Goal: Task Accomplishment & Management: Manage account settings

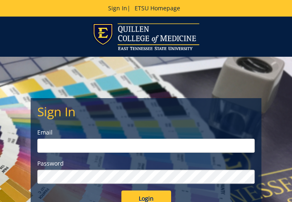
click at [50, 146] on input "email" at bounding box center [146, 146] width 218 height 14
type input "[EMAIL_ADDRESS][DOMAIN_NAME]"
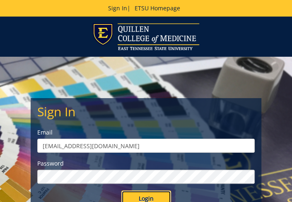
click at [152, 197] on input "Login" at bounding box center [146, 199] width 50 height 17
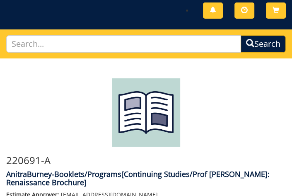
scroll to position [50, 0]
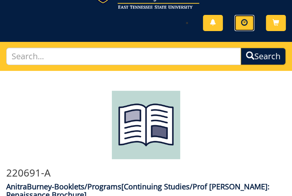
click at [243, 22] on span at bounding box center [244, 22] width 7 height 7
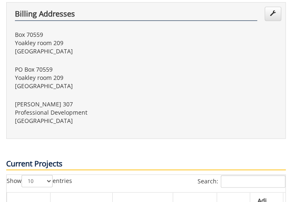
scroll to position [538, 0]
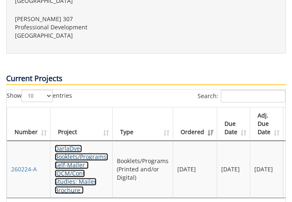
click at [78, 145] on link "DarlaDye-Booklets/Programs, Self-Mailer - (QCM/Cont Studies: Mailer Brochure )" at bounding box center [81, 169] width 53 height 49
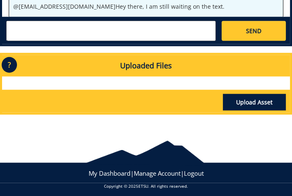
scroll to position [706, 0]
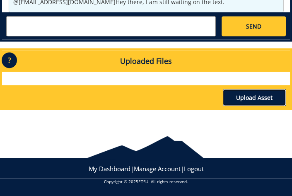
click at [252, 96] on link "Upload Asset" at bounding box center [254, 97] width 63 height 17
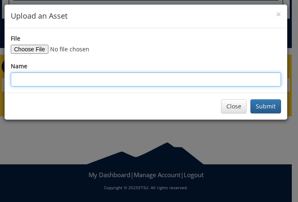
click at [21, 79] on input "Name" at bounding box center [146, 79] width 270 height 14
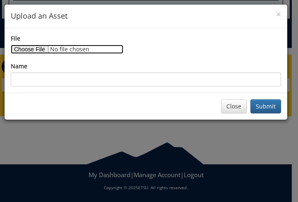
click at [27, 48] on input "File" at bounding box center [67, 49] width 113 height 9
type input "C:\fakepath\Fall 2025 ACL Speaker Schedule 2.docx"
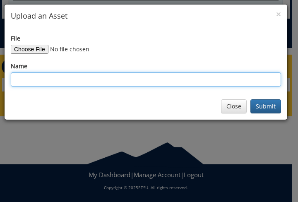
click at [15, 73] on input "Name" at bounding box center [146, 79] width 270 height 14
type input "Fall2025ACL"
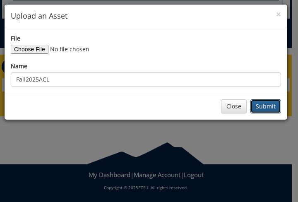
click at [268, 105] on button "Submit" at bounding box center [266, 106] width 31 height 14
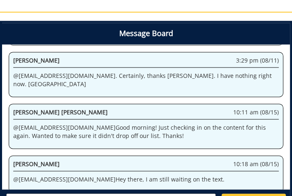
scroll to position [580, 0]
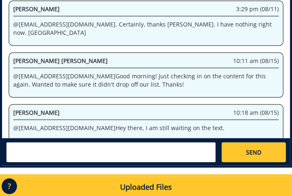
click at [33, 149] on textarea at bounding box center [111, 152] width 210 height 20
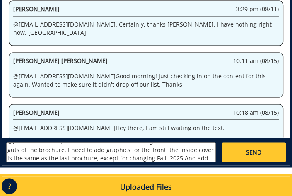
scroll to position [14, 0]
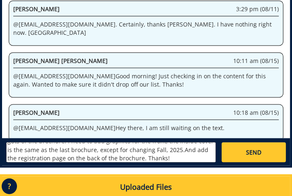
type textarea "@campbelltc@etsu.edu Good morning! I have attached the guts of the brochure. I …"
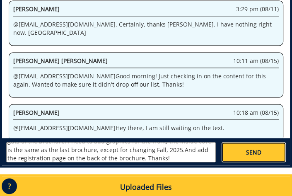
click at [250, 152] on span "SEND" at bounding box center [253, 152] width 15 height 8
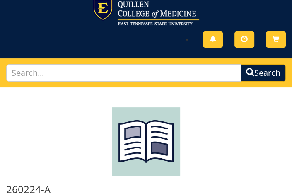
scroll to position [0, 0]
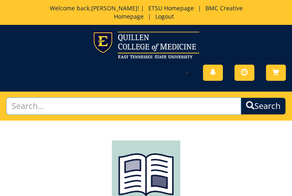
click at [34, 106] on input "text" at bounding box center [123, 106] width 235 height 18
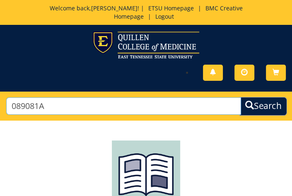
type input "089081A"
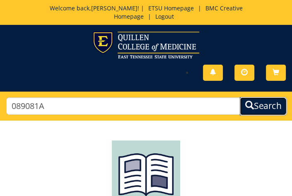
click at [270, 109] on button "Search" at bounding box center [262, 106] width 47 height 19
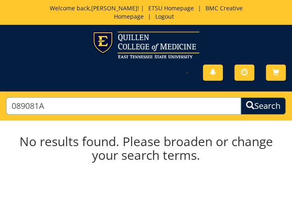
drag, startPoint x: 45, startPoint y: 107, endPoint x: 39, endPoint y: 108, distance: 5.9
click at [39, 108] on input "089081A" at bounding box center [123, 106] width 235 height 18
click at [39, 109] on input "089081" at bounding box center [123, 106] width 235 height 18
click at [61, 108] on input "089081" at bounding box center [123, 106] width 235 height 18
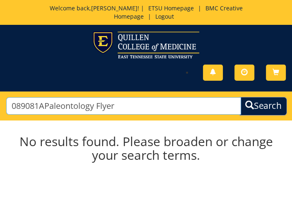
type input "089081APaleontology Flyer"
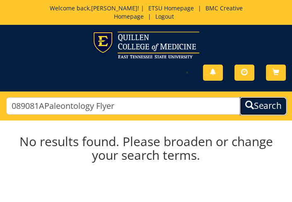
click at [267, 110] on button "Search" at bounding box center [262, 106] width 47 height 19
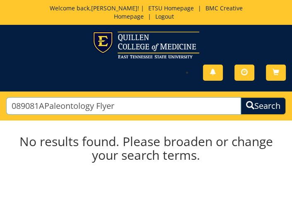
drag, startPoint x: 43, startPoint y: 105, endPoint x: 2, endPoint y: 105, distance: 40.6
click at [2, 105] on div "089081APaleontology Flyer Search" at bounding box center [146, 106] width 292 height 29
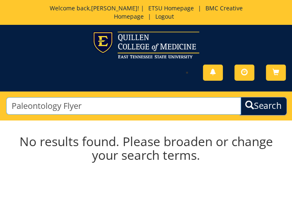
type input "Paleontology Flyer"
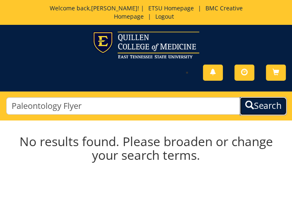
click at [261, 106] on button "Search" at bounding box center [262, 106] width 47 height 19
click at [98, 140] on h2 "No results found. Please broaden or change your search terms." at bounding box center [146, 148] width 280 height 27
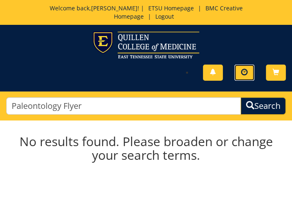
click at [243, 71] on span at bounding box center [244, 72] width 7 height 7
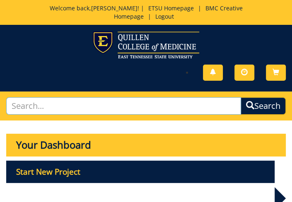
drag, startPoint x: 83, startPoint y: 105, endPoint x: -22, endPoint y: 105, distance: 104.4
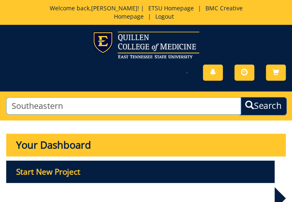
type input "Southeastern"
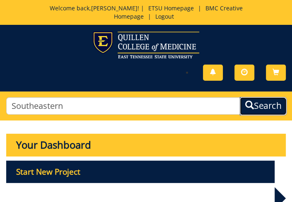
click at [254, 104] on button "Search" at bounding box center [262, 106] width 47 height 19
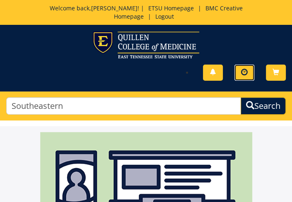
click at [241, 72] on span at bounding box center [244, 72] width 7 height 7
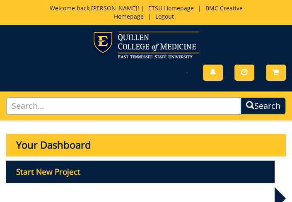
click at [48, 107] on input "text" at bounding box center [123, 106] width 235 height 18
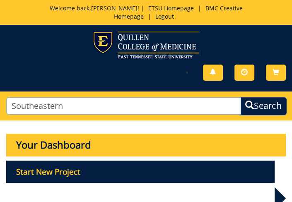
type input "Southeastern"
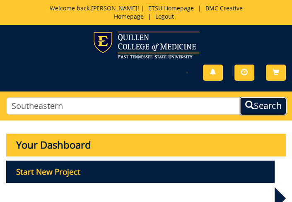
click at [261, 107] on button "Search" at bounding box center [262, 106] width 47 height 19
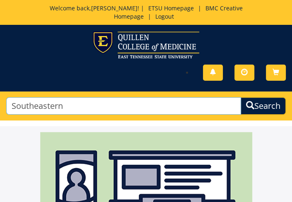
click at [70, 107] on input "Southeastern" at bounding box center [123, 106] width 235 height 18
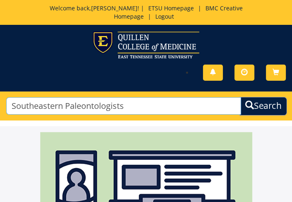
type input "Southeastern Paleontologists"
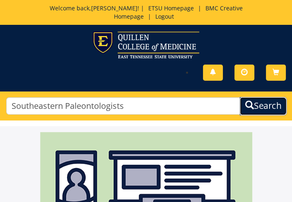
click at [261, 104] on button "Search" at bounding box center [262, 106] width 47 height 19
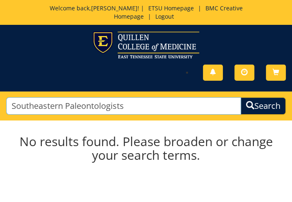
drag, startPoint x: 65, startPoint y: 107, endPoint x: 5, endPoint y: 106, distance: 59.7
click at [5, 106] on div "Southeastern Paleontologists Search" at bounding box center [146, 106] width 292 height 29
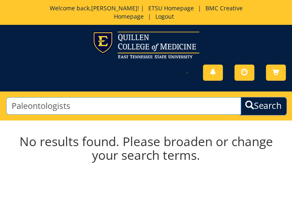
type input "Paleontologists"
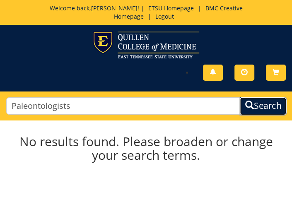
click at [272, 104] on button "Search" at bounding box center [262, 106] width 47 height 19
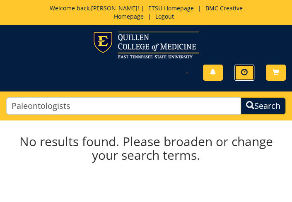
click at [244, 72] on span at bounding box center [244, 72] width 7 height 7
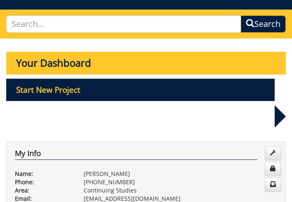
scroll to position [83, 0]
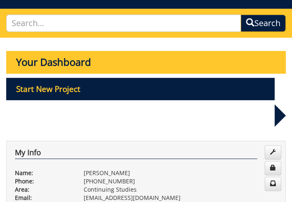
click at [92, 60] on p "Your Dashboard" at bounding box center [146, 62] width 280 height 22
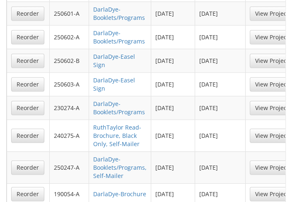
scroll to position [994, 0]
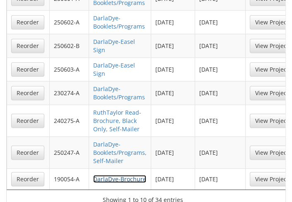
click at [121, 175] on link "DarlaDye-Brochure" at bounding box center [119, 179] width 53 height 8
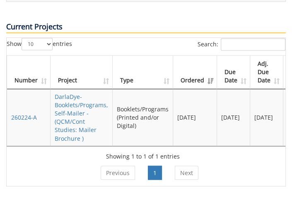
scroll to position [580, 0]
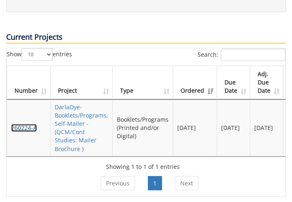
click at [26, 124] on link "260224-A" at bounding box center [24, 128] width 26 height 8
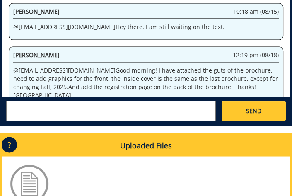
scroll to position [704, 0]
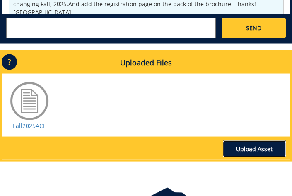
click at [255, 146] on link "Upload Asset" at bounding box center [254, 148] width 63 height 17
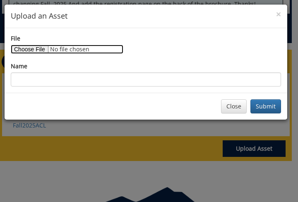
click at [24, 46] on input "File" at bounding box center [67, 49] width 113 height 9
type input "C:\fakepath\SoutheasternAssociationofVertebratePaleontology.jpg"
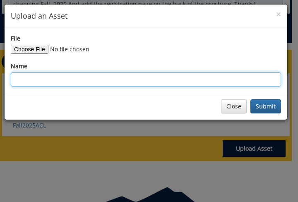
click at [22, 79] on input "Name" at bounding box center [146, 79] width 270 height 14
type input "Gray Fossil Site"
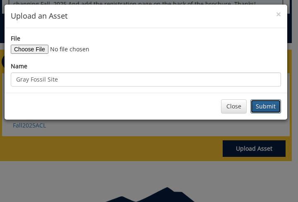
click at [261, 104] on button "Submit" at bounding box center [266, 106] width 31 height 14
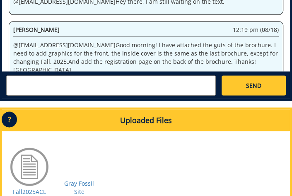
scroll to position [663, 0]
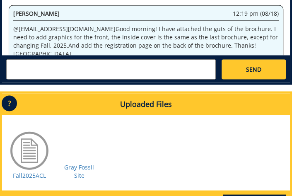
click at [27, 70] on textarea at bounding box center [111, 69] width 210 height 20
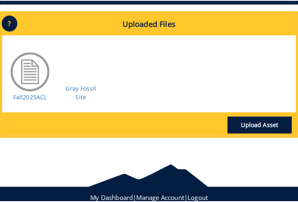
scroll to position [746, 0]
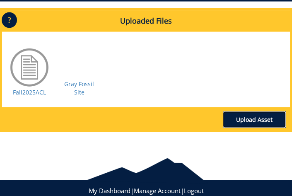
click at [253, 111] on link "Upload Asset" at bounding box center [254, 119] width 63 height 17
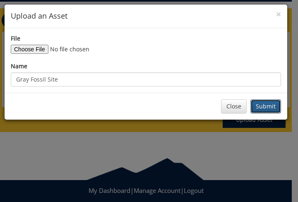
click at [262, 103] on button "Submit" at bounding box center [266, 106] width 31 height 14
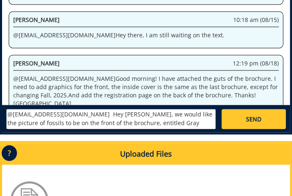
scroll to position [612, 0]
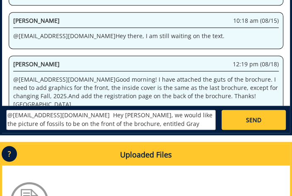
click at [156, 120] on textarea "@[EMAIL_ADDRESS][DOMAIN_NAME] Hey [PERSON_NAME], we would like the picture of f…" at bounding box center [111, 120] width 210 height 20
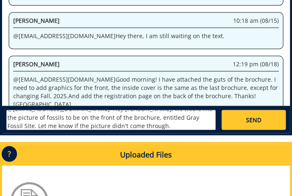
type textarea "@[EMAIL_ADDRESS][DOMAIN_NAME] Hey [PERSON_NAME], we would like the picture of f…"
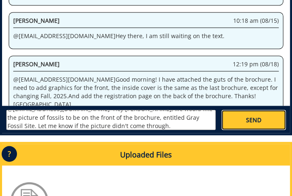
click at [262, 118] on link "SEND" at bounding box center [254, 120] width 64 height 20
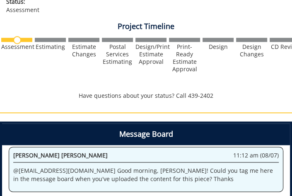
scroll to position [456, 0]
